Goal: Information Seeking & Learning: Learn about a topic

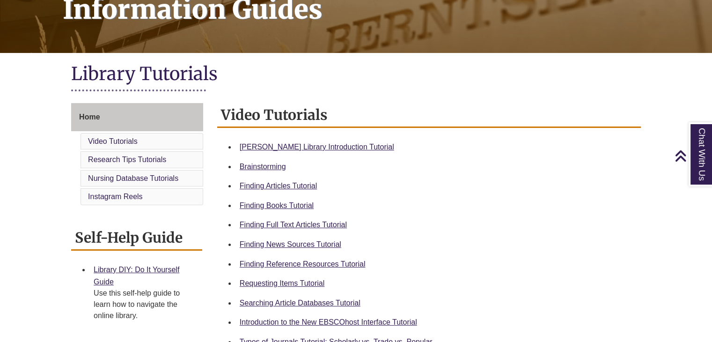
scroll to position [140, 0]
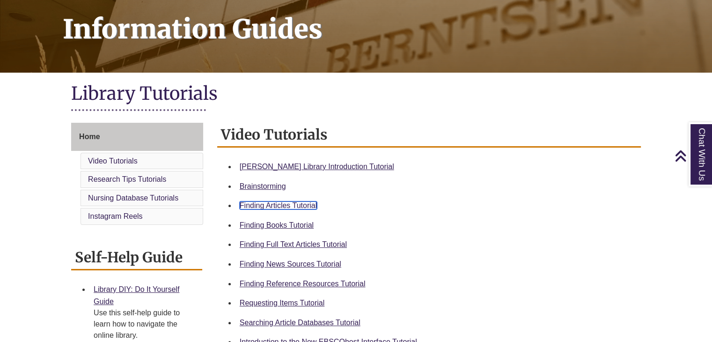
click at [313, 204] on link "Finding Articles Tutorial" at bounding box center [278, 205] width 77 height 8
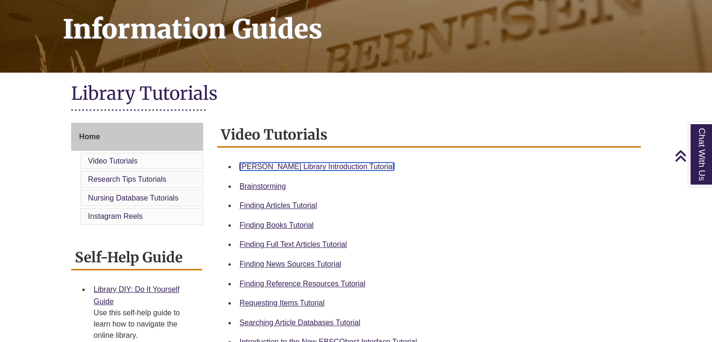
click at [355, 165] on link "[PERSON_NAME] Library Introduction Tutorial" at bounding box center [317, 166] width 154 height 8
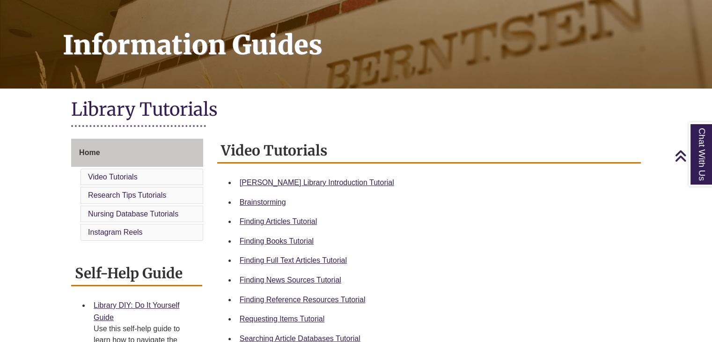
scroll to position [0, 0]
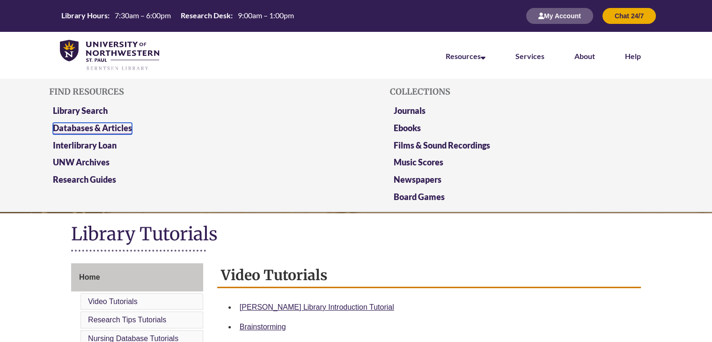
click at [101, 126] on link "Databases & Articles" at bounding box center [92, 129] width 79 height 12
click at [94, 129] on link "Databases & Articles" at bounding box center [92, 129] width 79 height 12
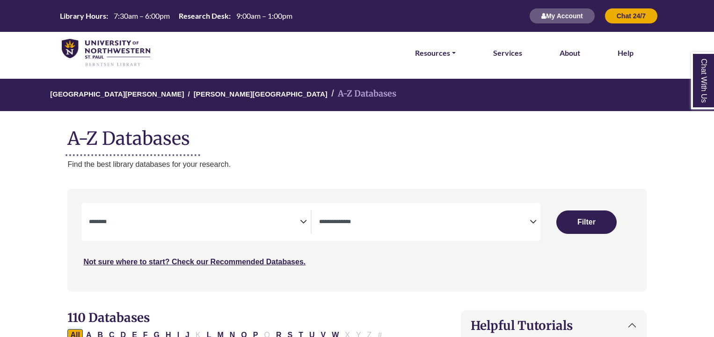
select select "Database Subject Filter"
select select "Database Types Filter"
click at [454, 53] on link "Resources" at bounding box center [435, 53] width 41 height 12
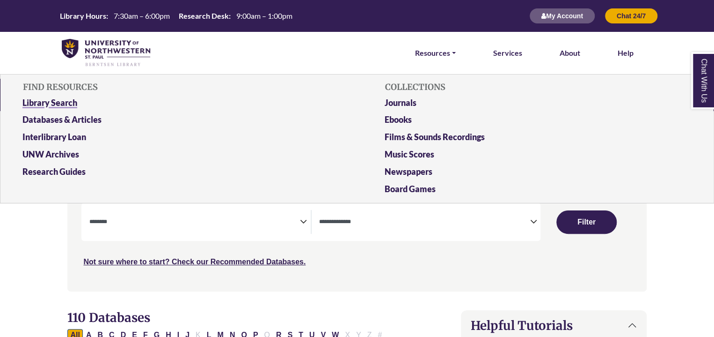
click at [72, 100] on link "Library Search" at bounding box center [175, 104] width 321 height 17
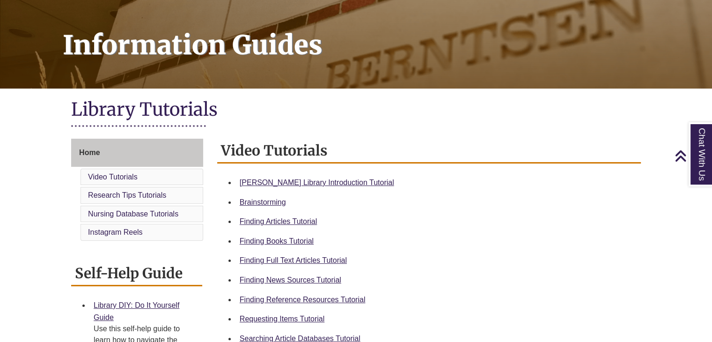
scroll to position [140, 0]
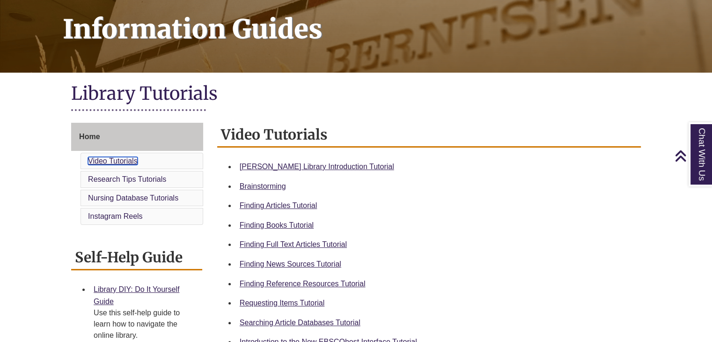
click at [125, 163] on link "Video Tutorials" at bounding box center [113, 161] width 50 height 8
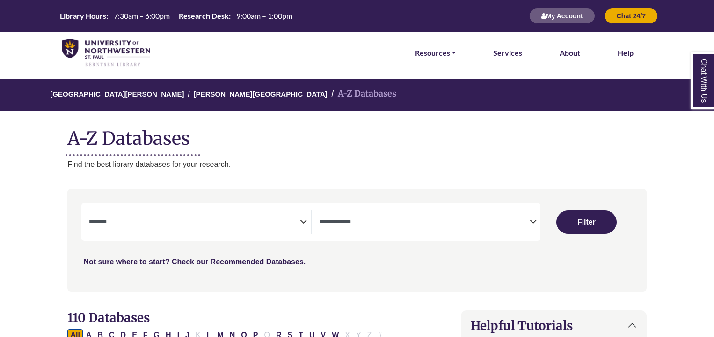
select select "Database Subject Filter"
click at [301, 218] on icon "Search filters" at bounding box center [303, 220] width 7 height 14
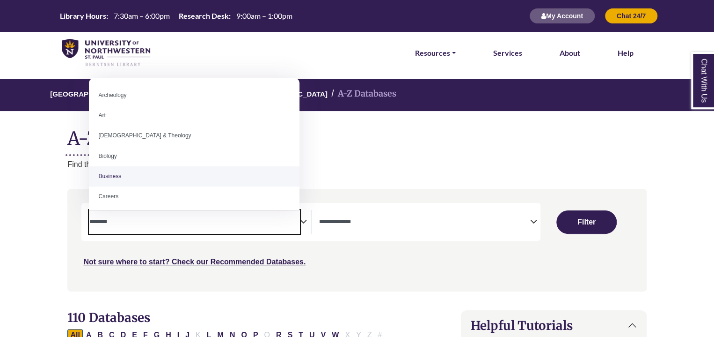
click at [383, 233] on span "Search filters" at bounding box center [424, 222] width 211 height 24
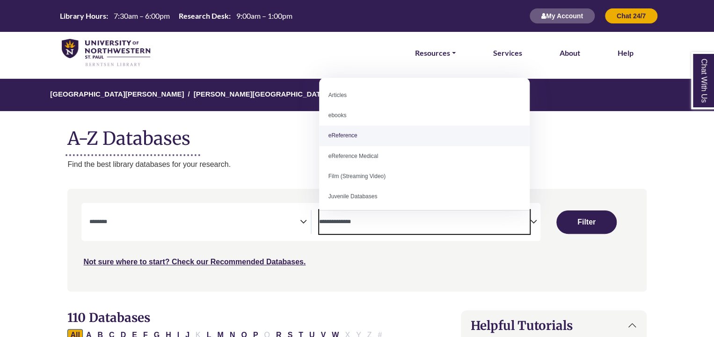
select select "*****"
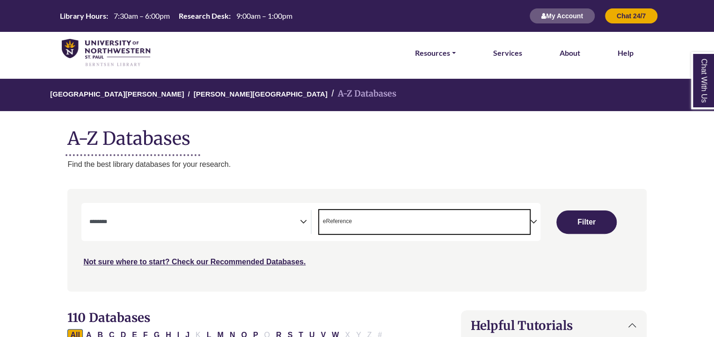
scroll to position [18, 0]
click at [302, 216] on icon "Search filters" at bounding box center [303, 220] width 7 height 14
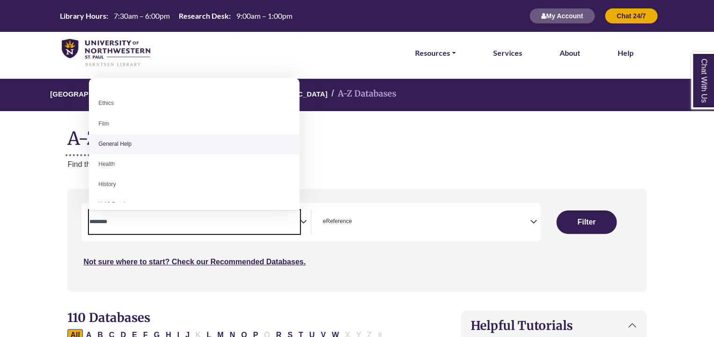
scroll to position [359, 0]
select select "*****"
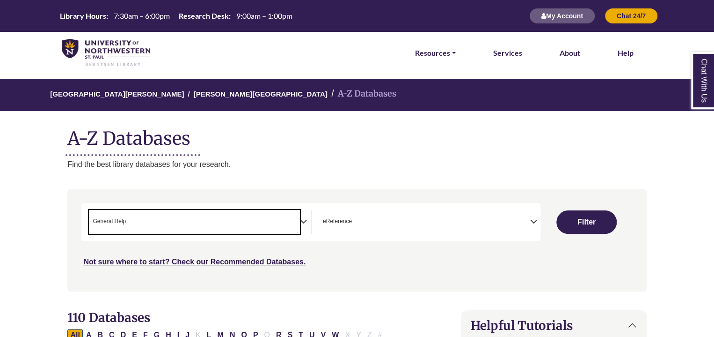
scroll to position [182, 0]
click at [597, 223] on button "Filter" at bounding box center [587, 221] width 60 height 23
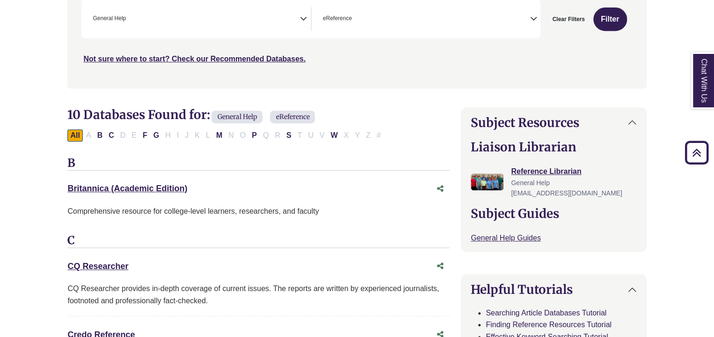
scroll to position [281, 0]
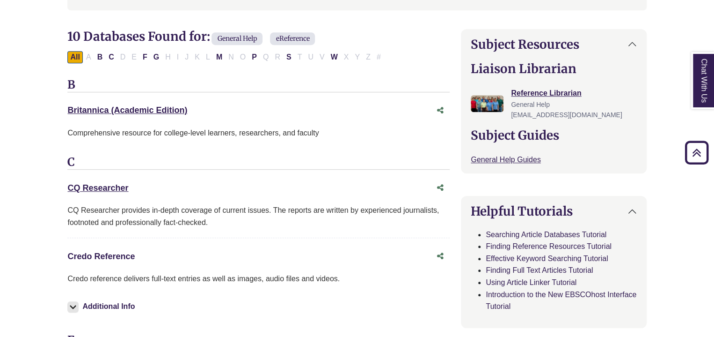
click at [129, 257] on link "Credo Reference This link opens in a new window" at bounding box center [100, 255] width 67 height 9
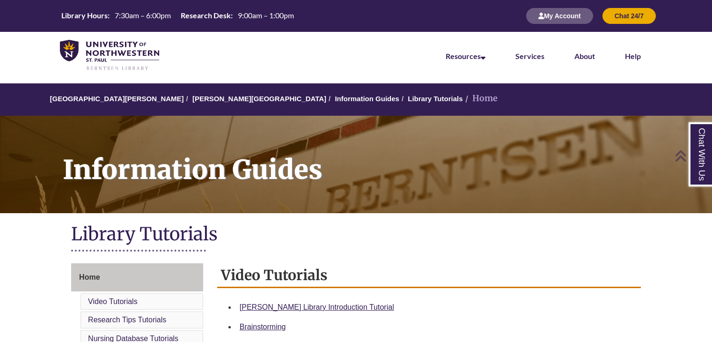
scroll to position [263, 0]
